Goal: Task Accomplishment & Management: Complete application form

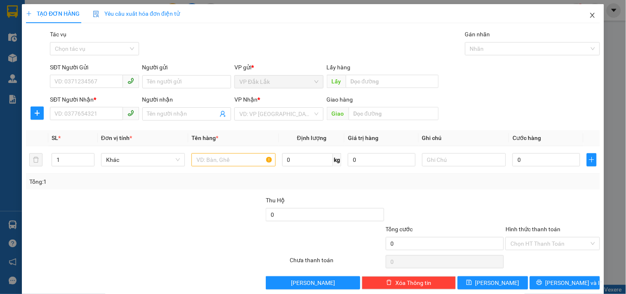
click at [581, 15] on span "Close" at bounding box center [592, 15] width 23 height 23
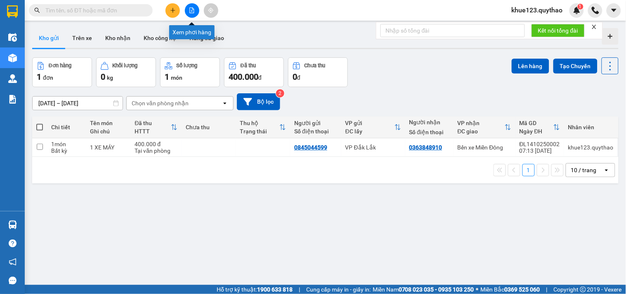
click at [192, 8] on icon "file-add" at bounding box center [192, 10] width 6 height 6
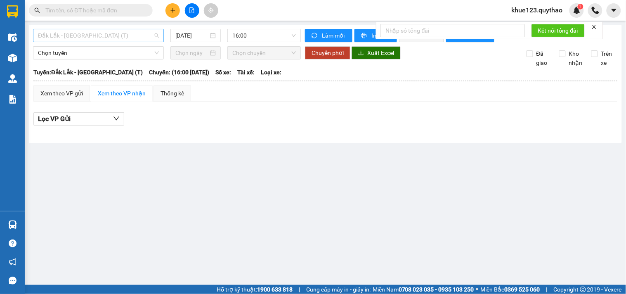
click at [156, 33] on span "Đắk Lắk - Sài Gòn (T)" at bounding box center [98, 35] width 121 height 12
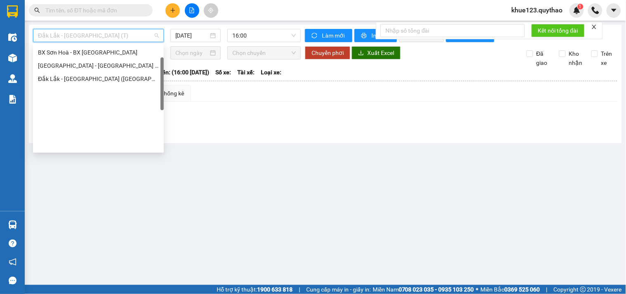
scroll to position [27, 0]
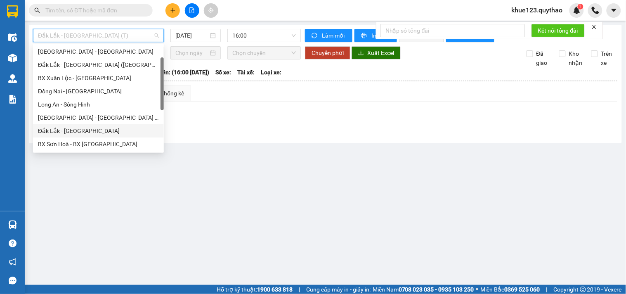
click at [100, 130] on div "Đắk Lắk - Sài Gòn" at bounding box center [98, 130] width 121 height 9
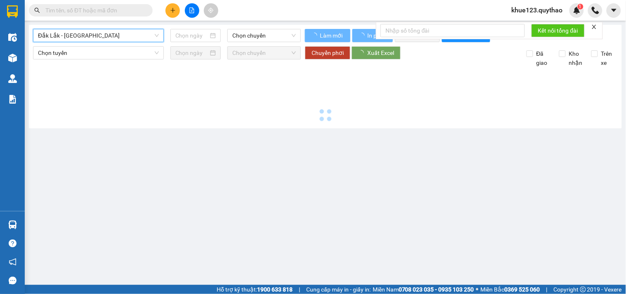
type input "14/10/2025"
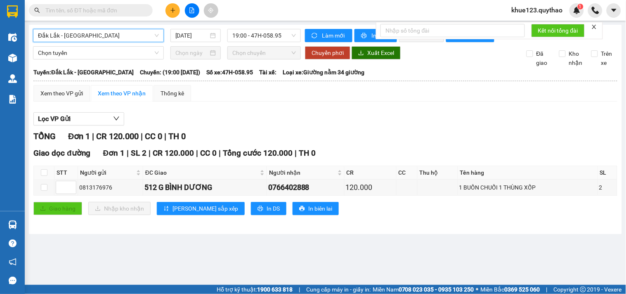
click at [135, 12] on input "text" at bounding box center [93, 10] width 97 height 9
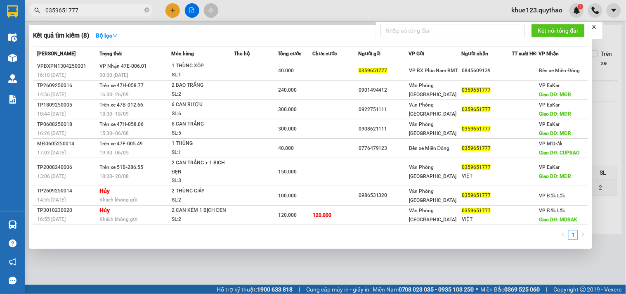
type input "0359651777"
click at [168, 9] on div at bounding box center [313, 147] width 626 height 294
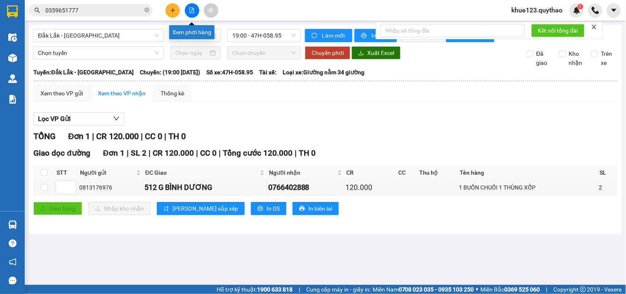
click at [189, 12] on icon "file-add" at bounding box center [192, 10] width 6 height 6
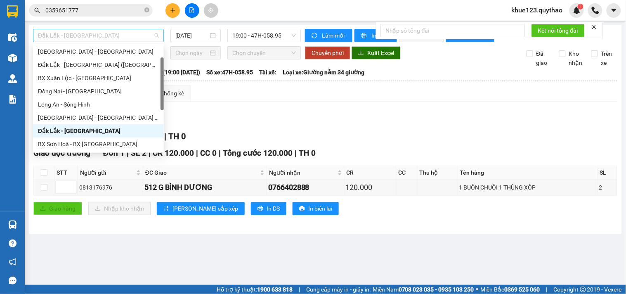
click at [154, 31] on span "Đắk Lắk - Sài Gòn" at bounding box center [98, 35] width 121 height 12
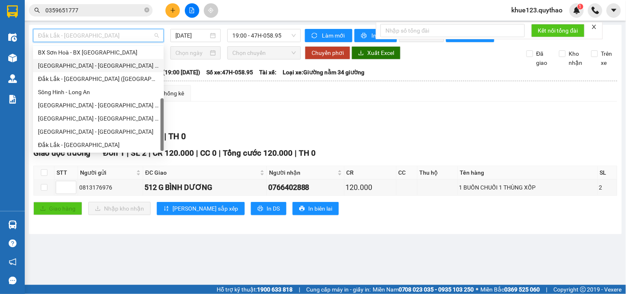
click at [106, 67] on div "Sài Gòn - Đắk Lắk (BXMĐ mới)" at bounding box center [98, 65] width 121 height 9
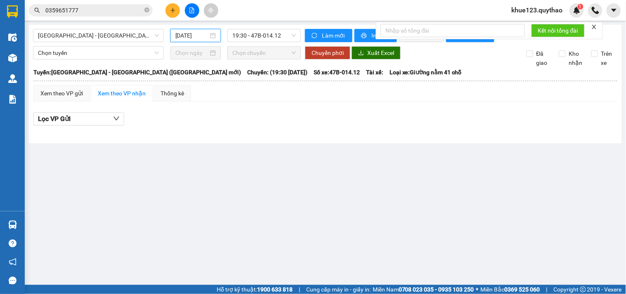
click at [197, 38] on input "14/10/2025" at bounding box center [191, 35] width 33 height 9
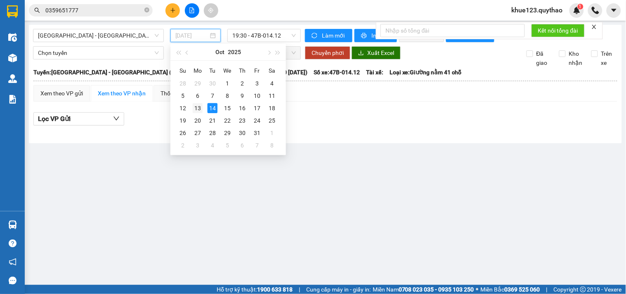
click at [200, 109] on div "13" at bounding box center [198, 108] width 10 height 10
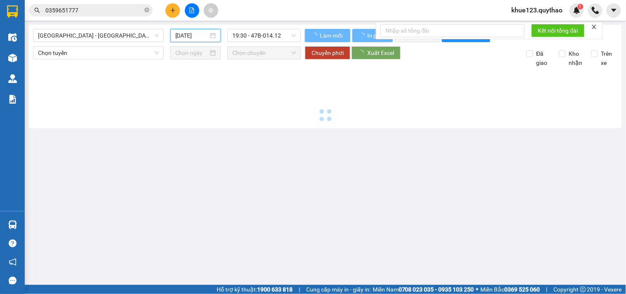
type input "13/10/2025"
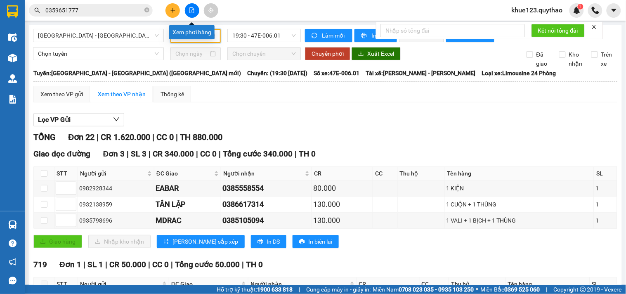
click at [187, 8] on button at bounding box center [192, 10] width 14 height 14
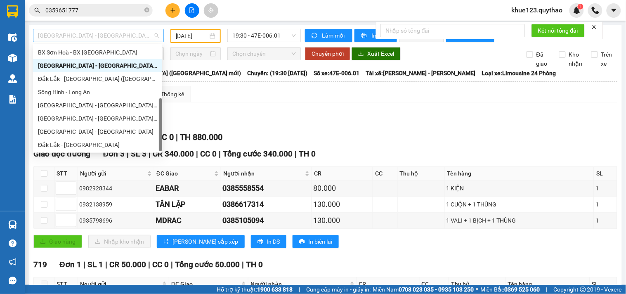
click at [140, 32] on span "Sài Gòn - Đắk Lắk (BXMĐ mới)" at bounding box center [98, 35] width 121 height 12
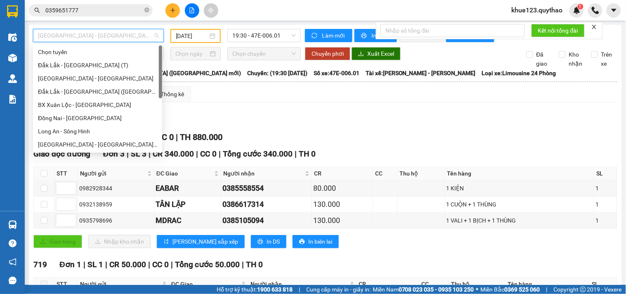
scroll to position [46, 0]
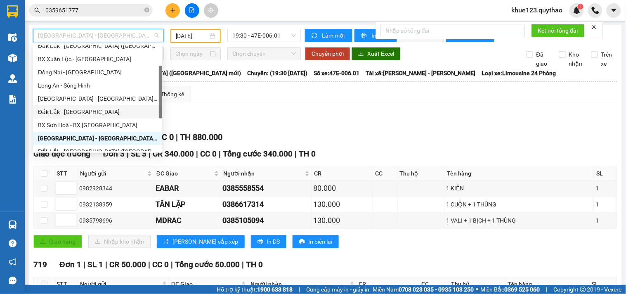
click at [79, 111] on div "Đắk Lắk - Sài Gòn" at bounding box center [97, 111] width 119 height 9
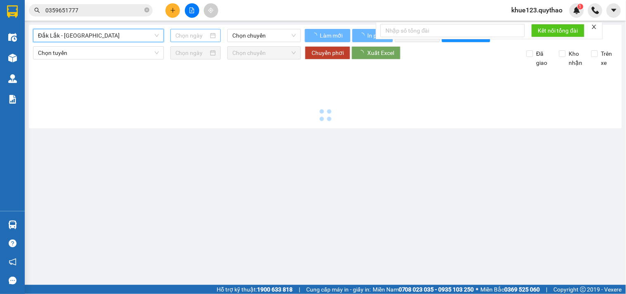
type input "14/10/2025"
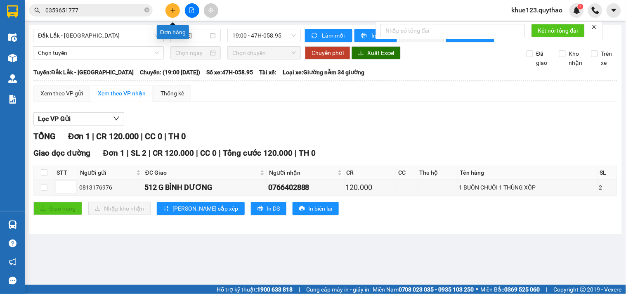
click at [172, 7] on button at bounding box center [173, 10] width 14 height 14
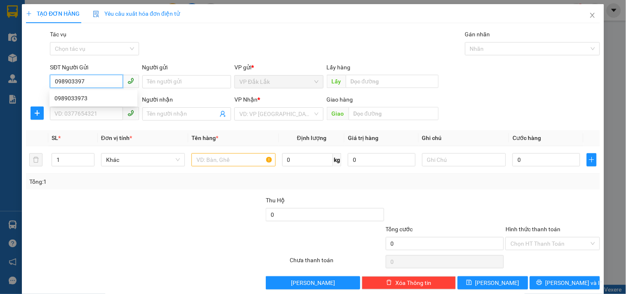
type input "0989033973"
click at [89, 102] on div "0989033973" at bounding box center [94, 98] width 78 height 9
type input "0902584578"
type input "AN SƯƠNG"
type input "0989033973"
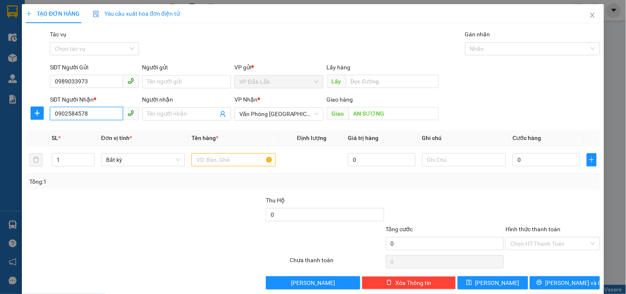
click at [92, 114] on input "0902584578" at bounding box center [86, 113] width 73 height 13
type input "0"
type input "0355465438"
click at [394, 114] on input "AN SƯƠNG" at bounding box center [394, 113] width 90 height 13
click at [242, 165] on input "text" at bounding box center [234, 159] width 84 height 13
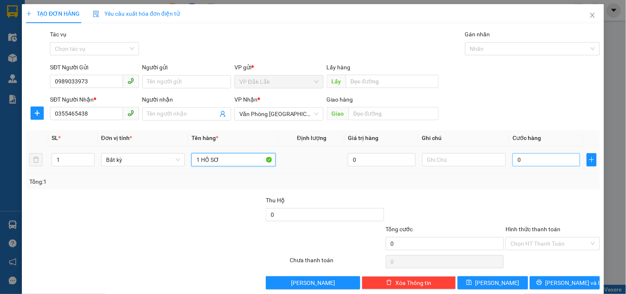
type input "1 HỒ SƠ"
click at [513, 157] on input "0" at bounding box center [547, 159] width 68 height 13
type input "5"
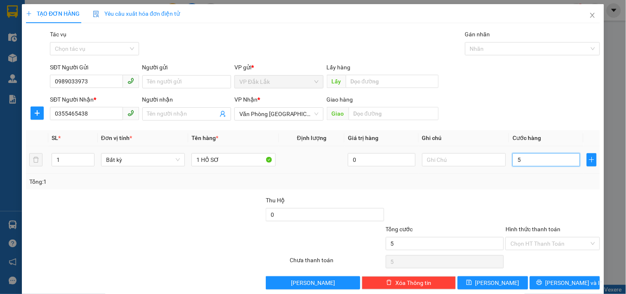
type input "50"
type input "500"
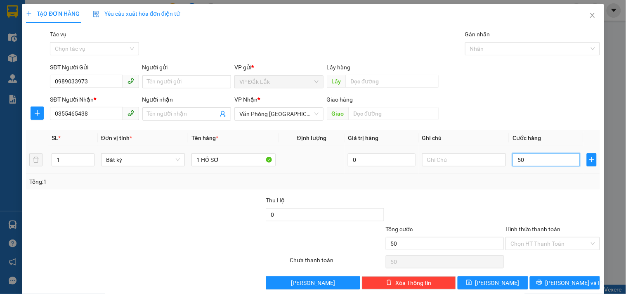
type input "500"
type input "5.000"
type input "50.000"
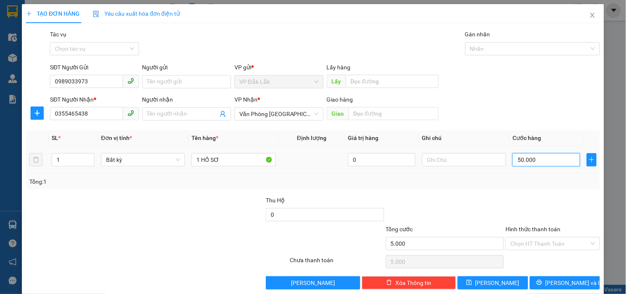
type input "50.000"
click at [557, 244] on input "Hình thức thanh toán" at bounding box center [550, 243] width 78 height 12
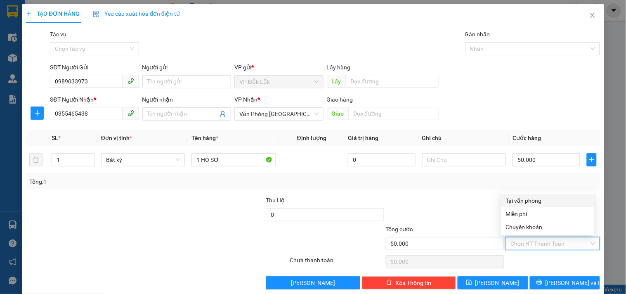
click at [562, 205] on div "Tại văn phòng" at bounding box center [547, 200] width 93 height 13
type input "0"
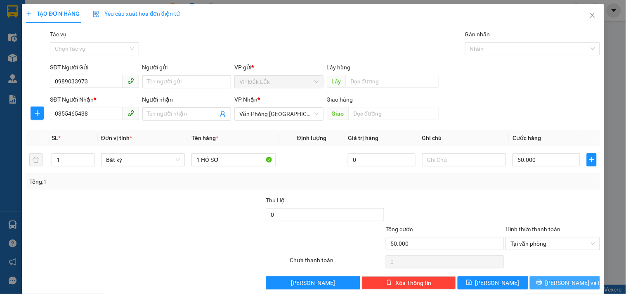
click at [572, 278] on span "[PERSON_NAME] và In" at bounding box center [575, 282] width 58 height 9
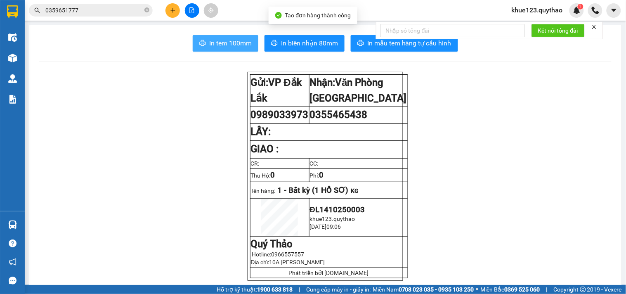
drag, startPoint x: 230, startPoint y: 36, endPoint x: 379, endPoint y: 52, distance: 149.0
click at [236, 37] on button "In tem 100mm" at bounding box center [226, 43] width 66 height 17
